Goal: Transaction & Acquisition: Subscribe to service/newsletter

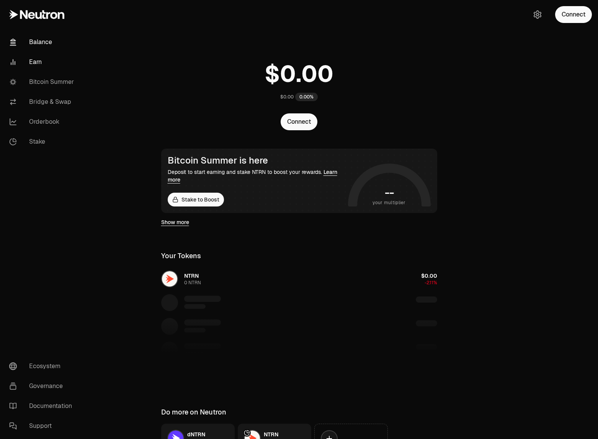
click at [38, 61] on link "Earn" at bounding box center [43, 62] width 80 height 20
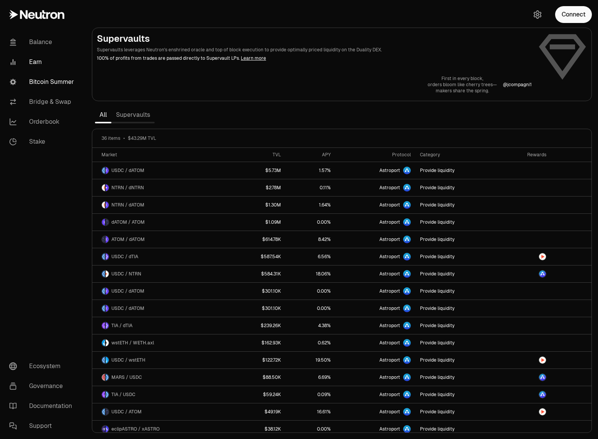
click at [45, 82] on link "Bitcoin Summer" at bounding box center [43, 82] width 80 height 20
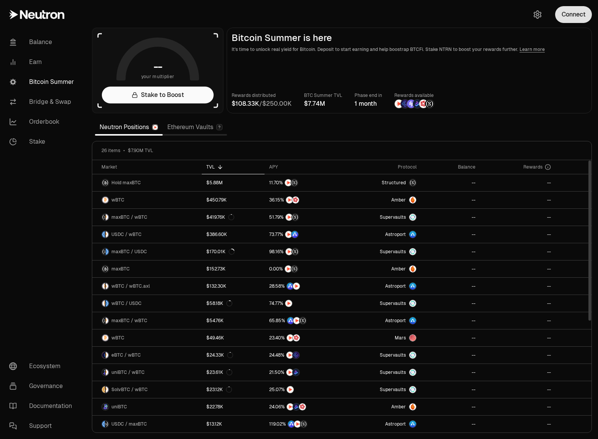
click at [566, 15] on button "Connect" at bounding box center [573, 14] width 37 height 17
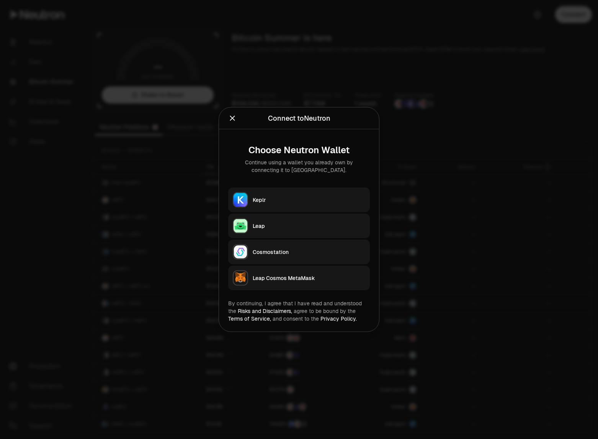
click at [329, 189] on button "Keplr" at bounding box center [299, 200] width 142 height 25
